Goal: Task Accomplishment & Management: Use online tool/utility

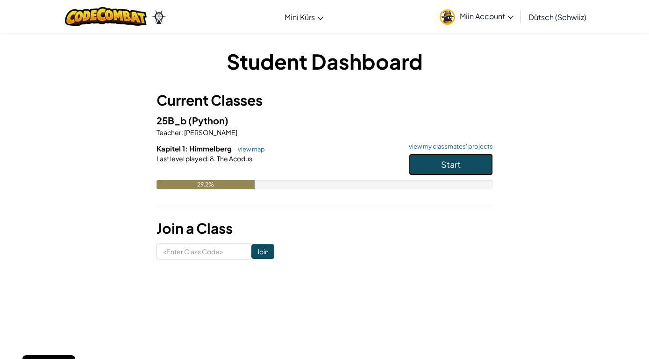
click at [462, 163] on button "Start" at bounding box center [451, 164] width 84 height 21
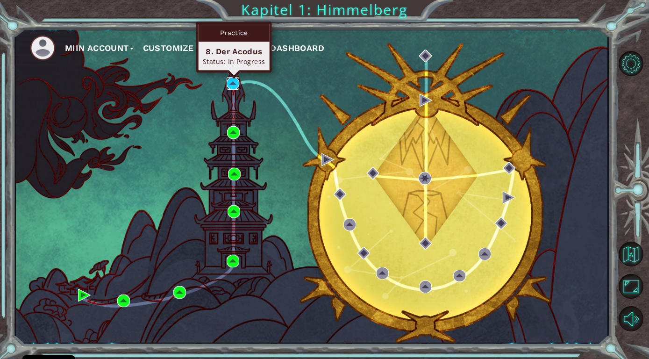
click at [233, 81] on img at bounding box center [233, 83] width 13 height 13
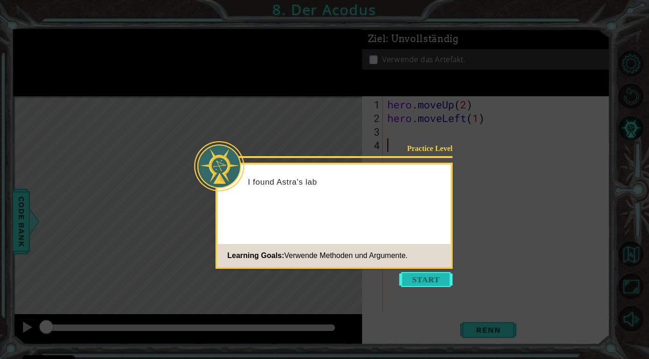
click at [407, 277] on button "Start" at bounding box center [425, 279] width 53 height 15
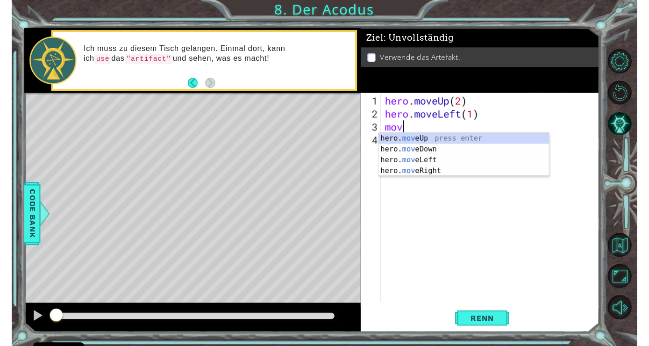
scroll to position [0, 0]
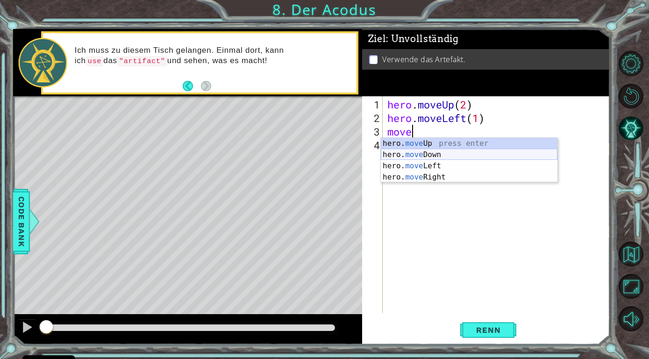
click at [433, 153] on div "hero. move Up press enter hero. move Down press enter hero. move Left press ent…" at bounding box center [469, 171] width 177 height 67
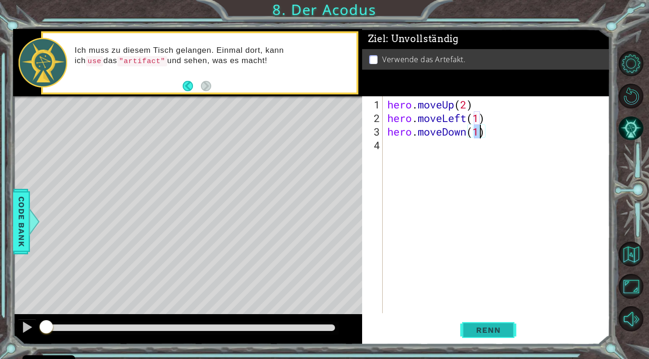
type textarea "hero.moveDown(1)"
click at [498, 329] on span "Renn" at bounding box center [488, 329] width 43 height 9
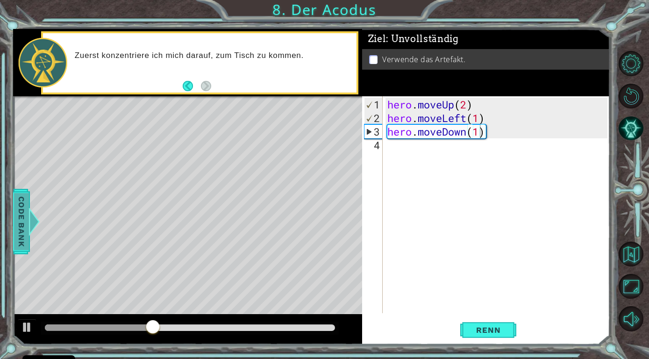
click at [25, 203] on span "Code Bank" at bounding box center [21, 221] width 15 height 57
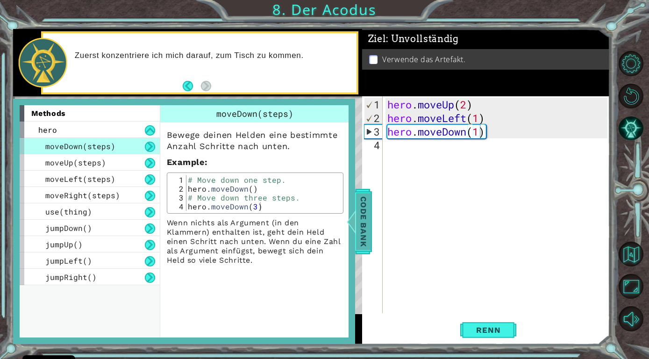
click at [358, 224] on span "Code Bank" at bounding box center [363, 221] width 15 height 57
